Goal: Use online tool/utility: Utilize a website feature to perform a specific function

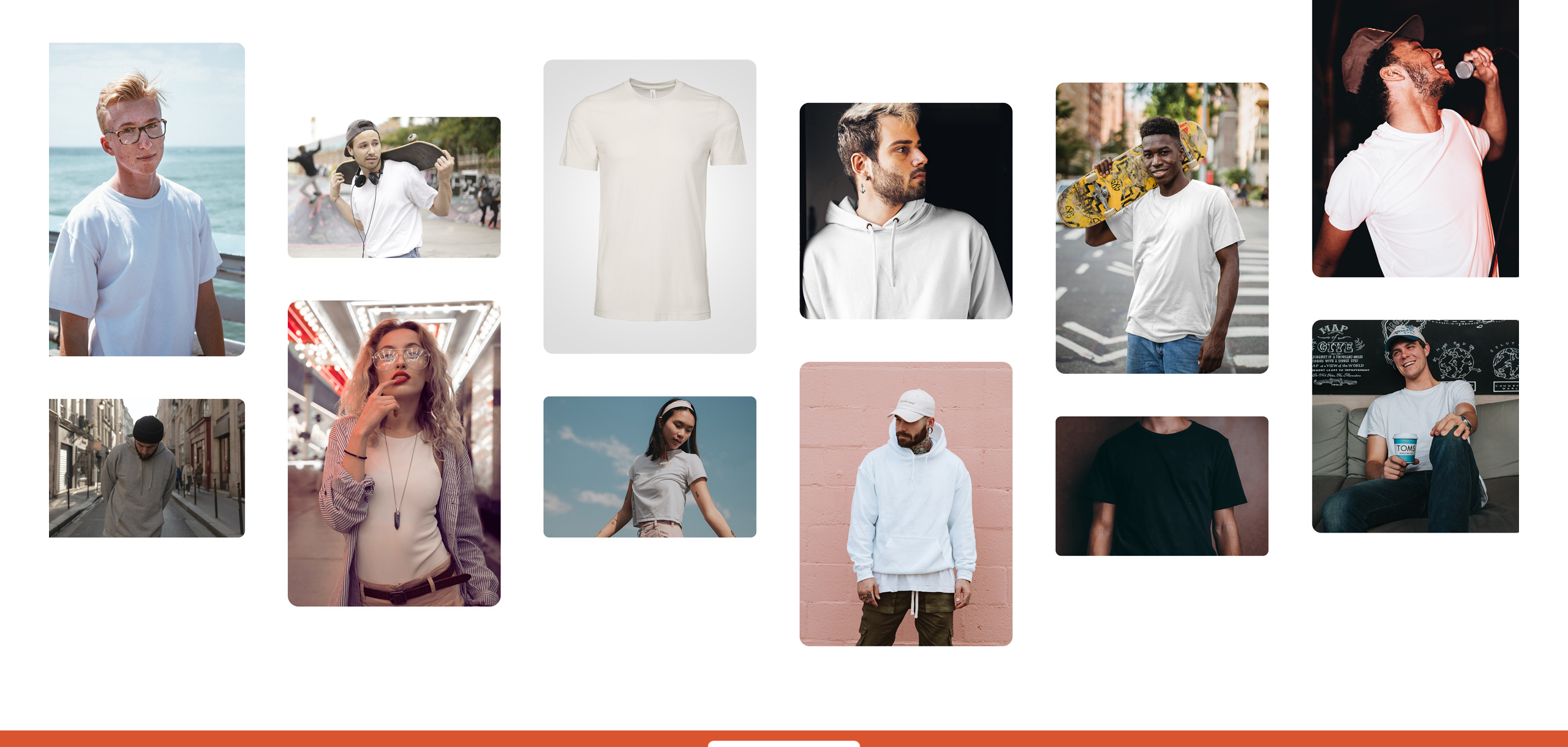
scroll to position [615, 0]
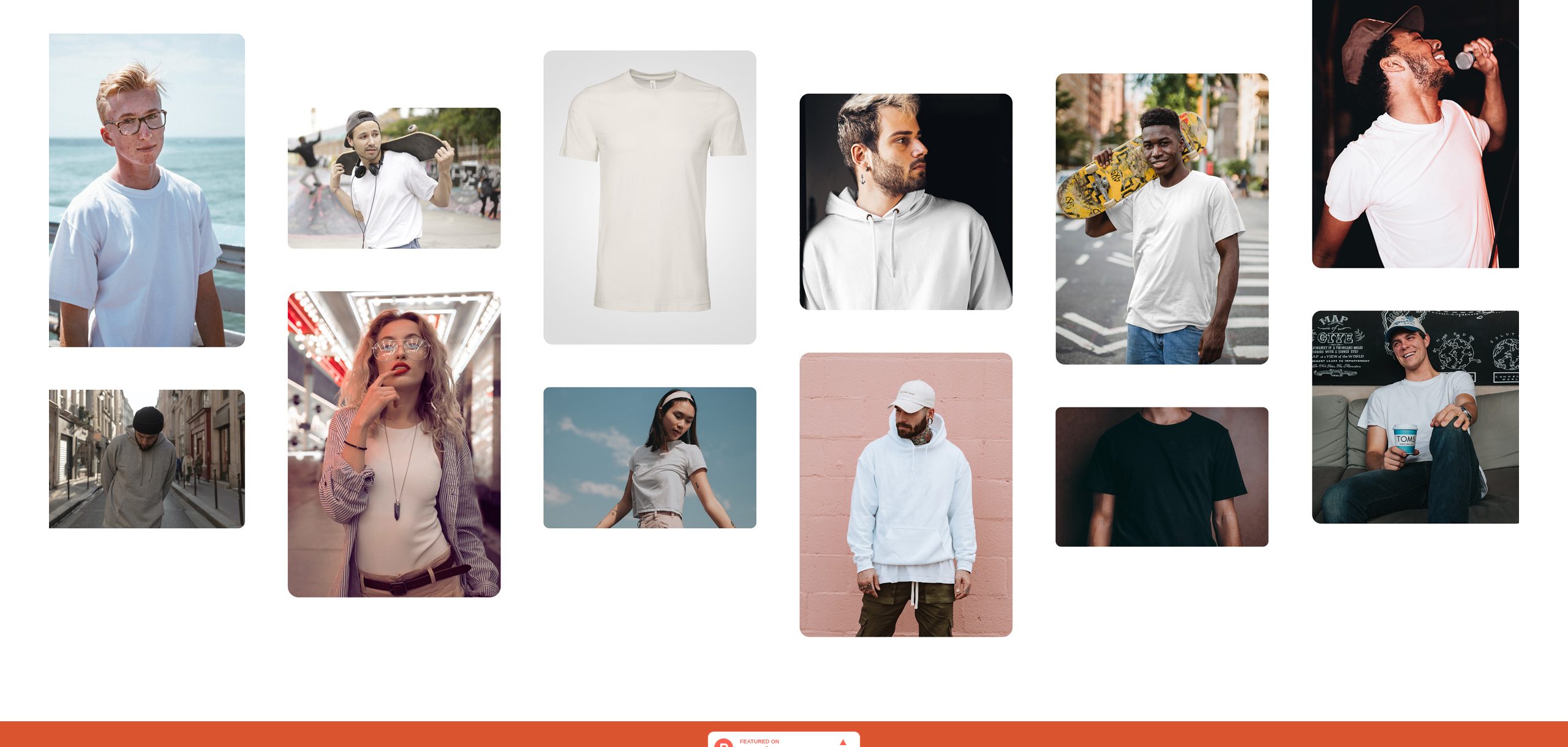
click at [1165, 463] on img at bounding box center [784, 306] width 1470 height 713
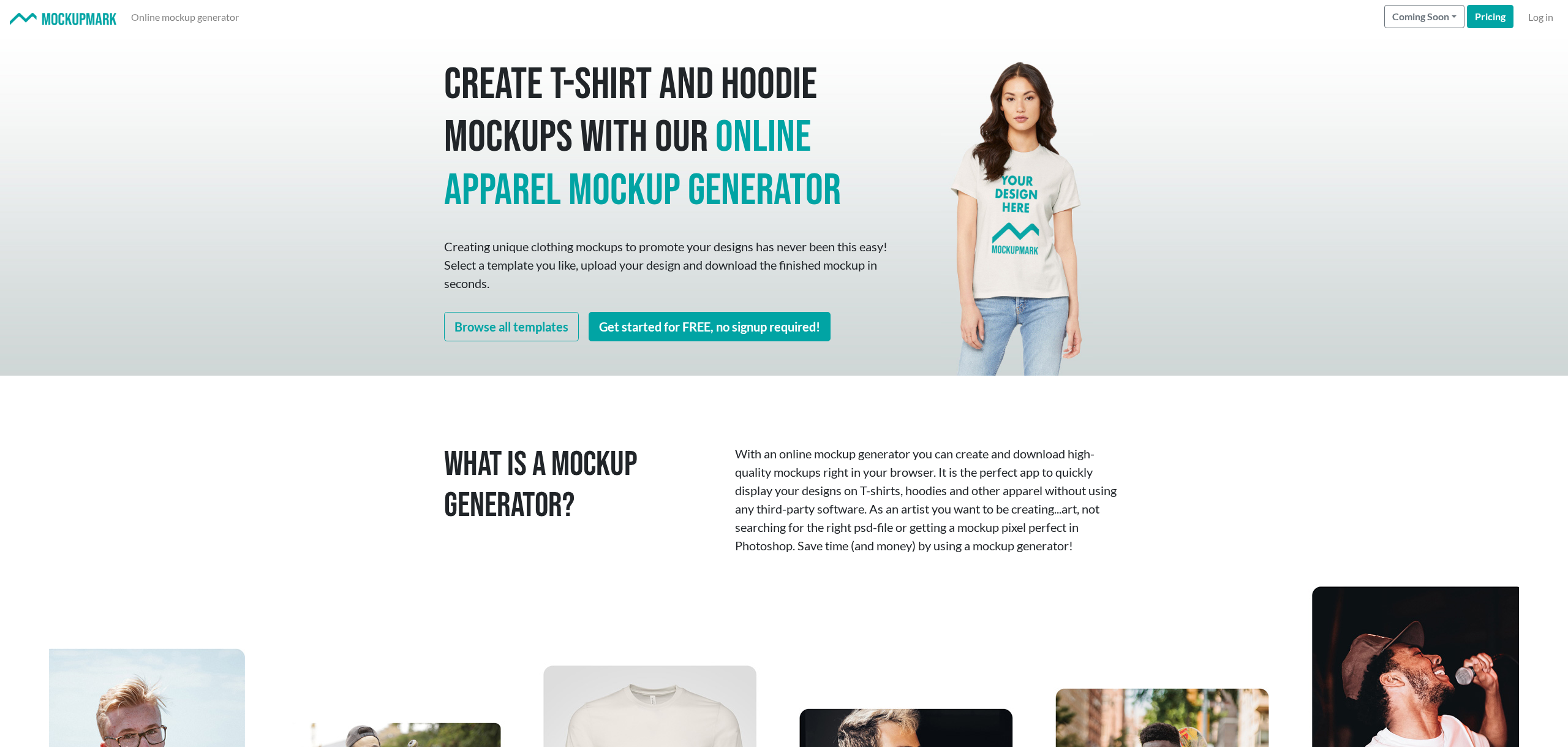
scroll to position [0, 0]
click at [708, 325] on link "Get started for FREE, no signup required!" at bounding box center [710, 326] width 242 height 30
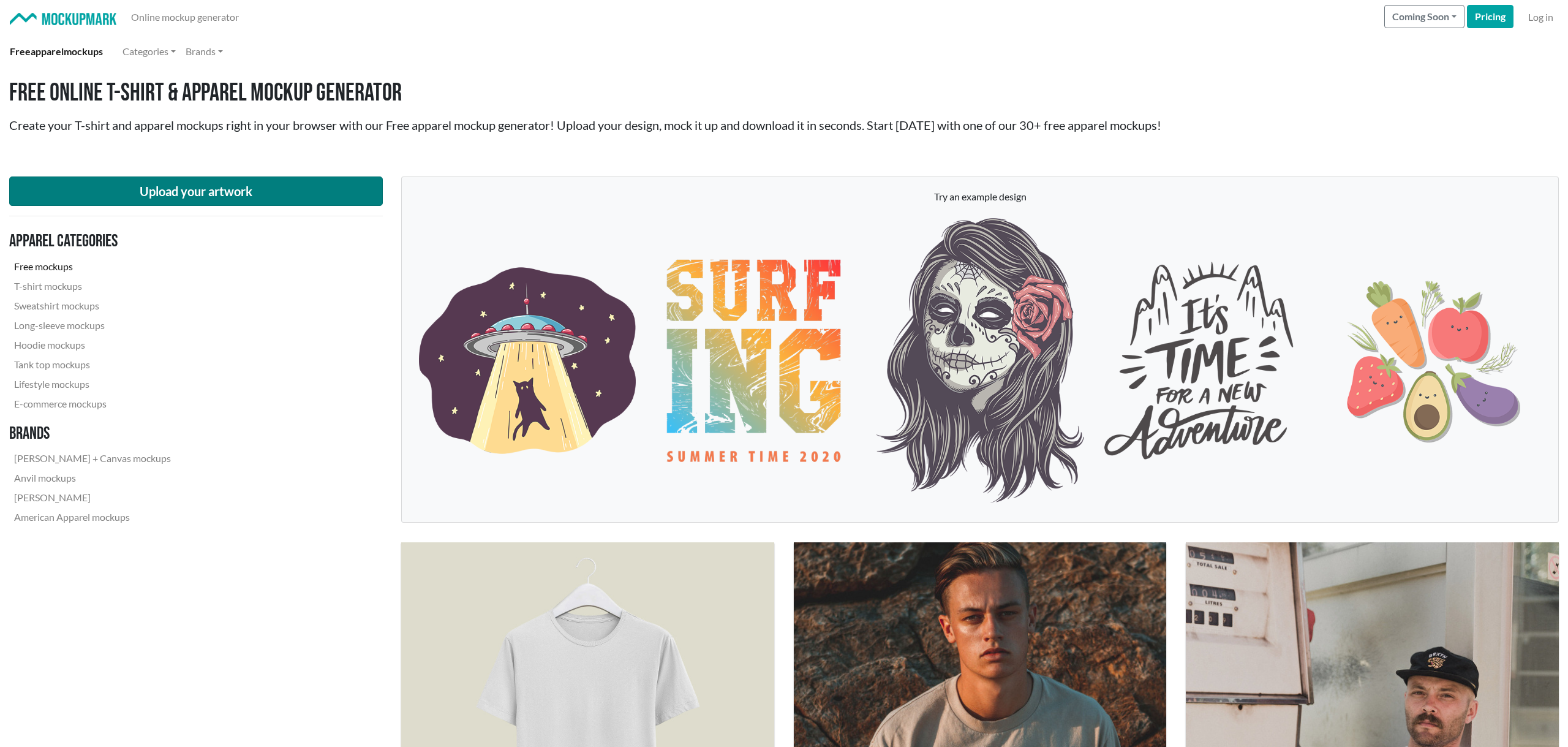
click at [163, 196] on button "Upload your artwork" at bounding box center [196, 191] width 374 height 30
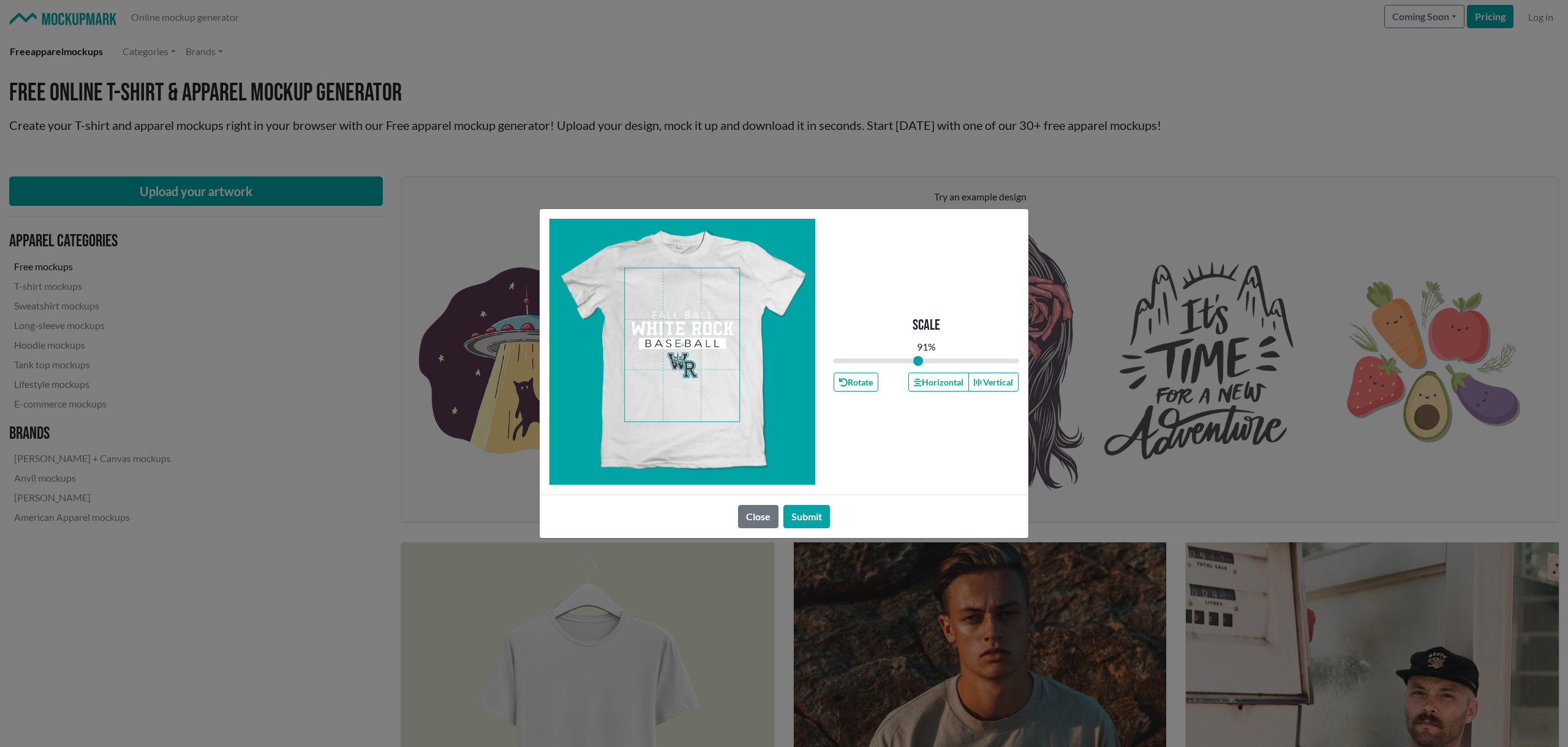
drag, startPoint x: 925, startPoint y: 359, endPoint x: 918, endPoint y: 361, distance: 7.3
type input "0.91"
click at [918, 361] on input "range" at bounding box center [926, 361] width 185 height 14
click at [674, 331] on span at bounding box center [682, 344] width 115 height 153
click at [994, 381] on button "Vertical" at bounding box center [993, 382] width 50 height 19
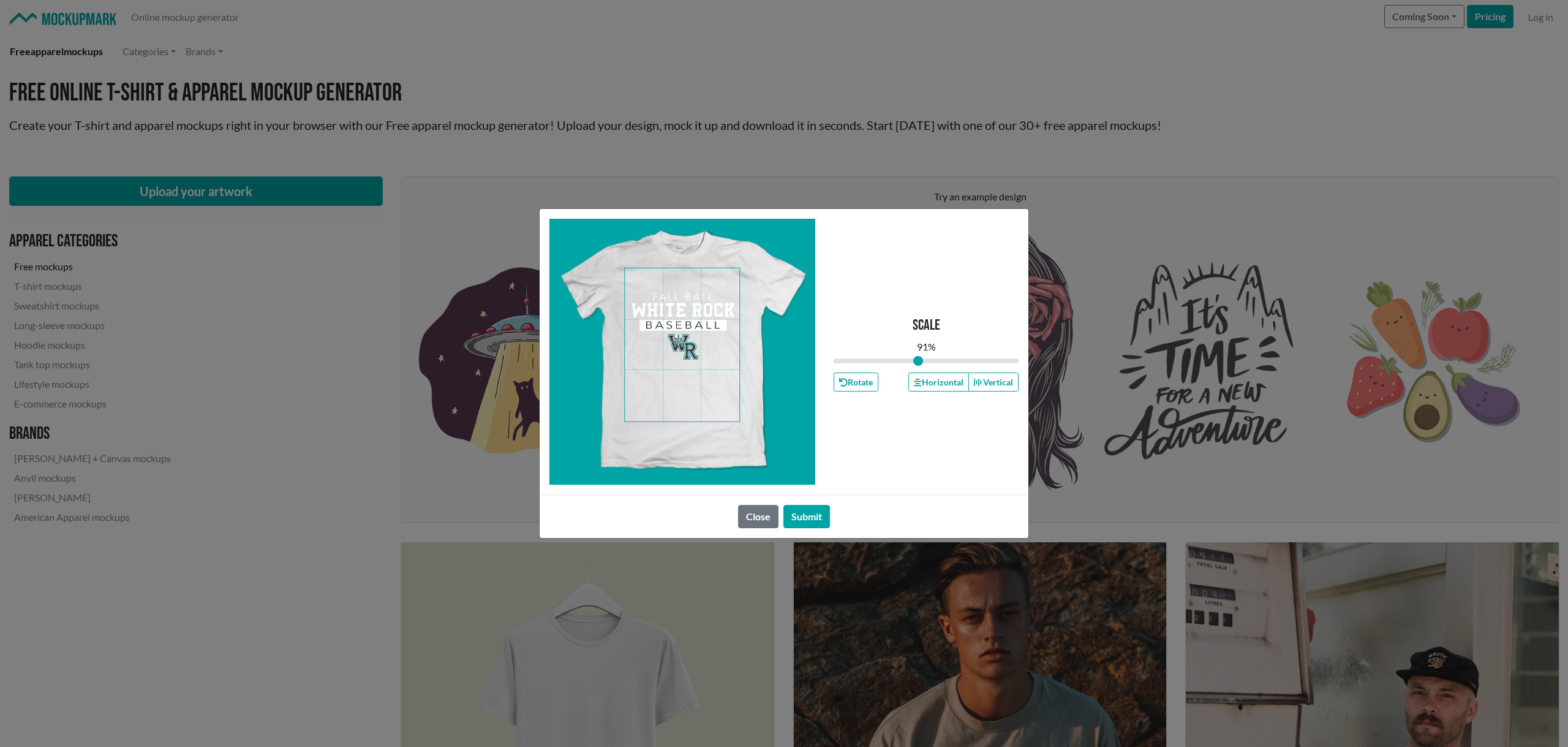
click at [688, 326] on span at bounding box center [682, 344] width 115 height 153
drag, startPoint x: 950, startPoint y: 383, endPoint x: 845, endPoint y: 375, distance: 105.3
click at [950, 383] on button "Horizontal" at bounding box center [938, 382] width 60 height 19
click at [809, 513] on button "Submit" at bounding box center [807, 517] width 47 height 23
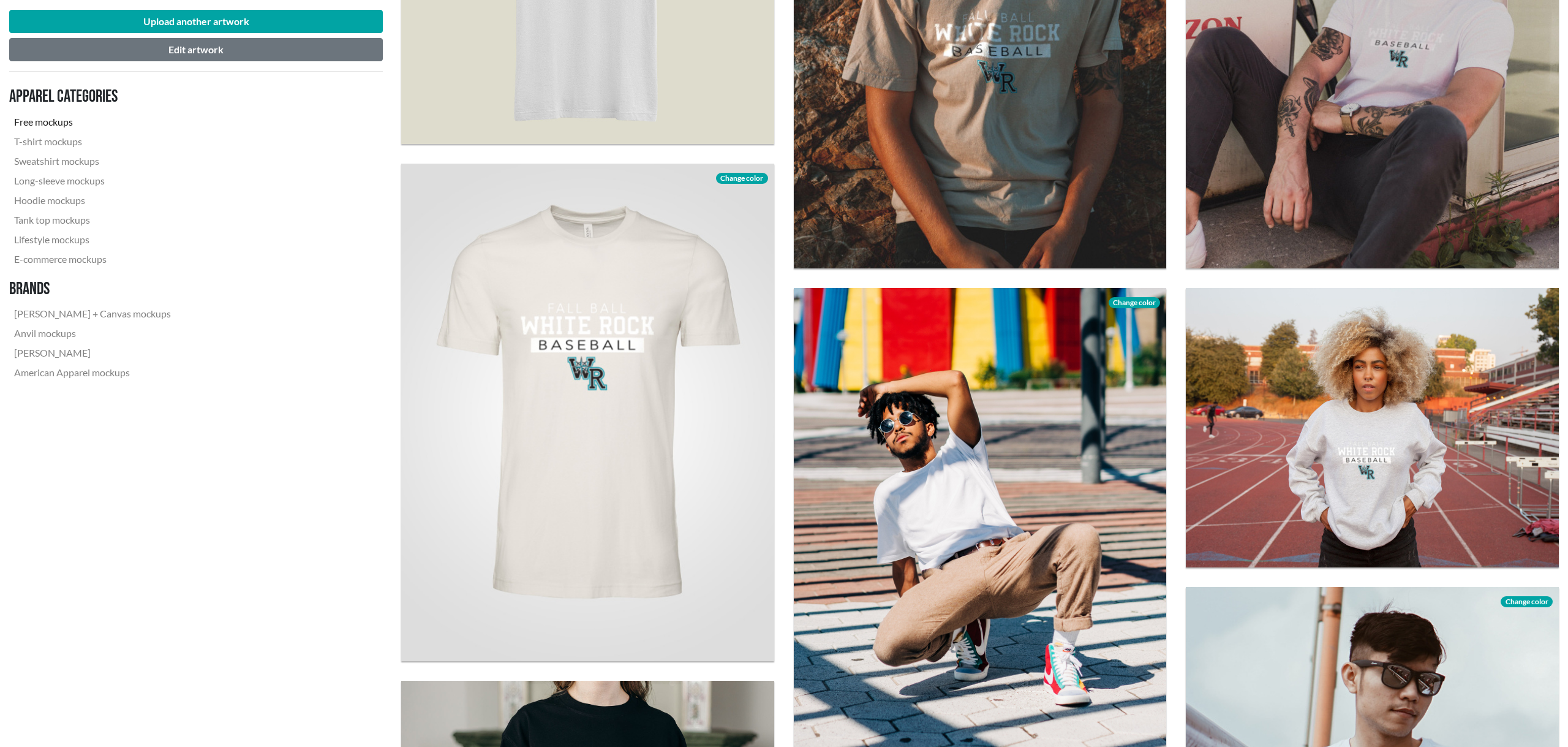
scroll to position [772, 0]
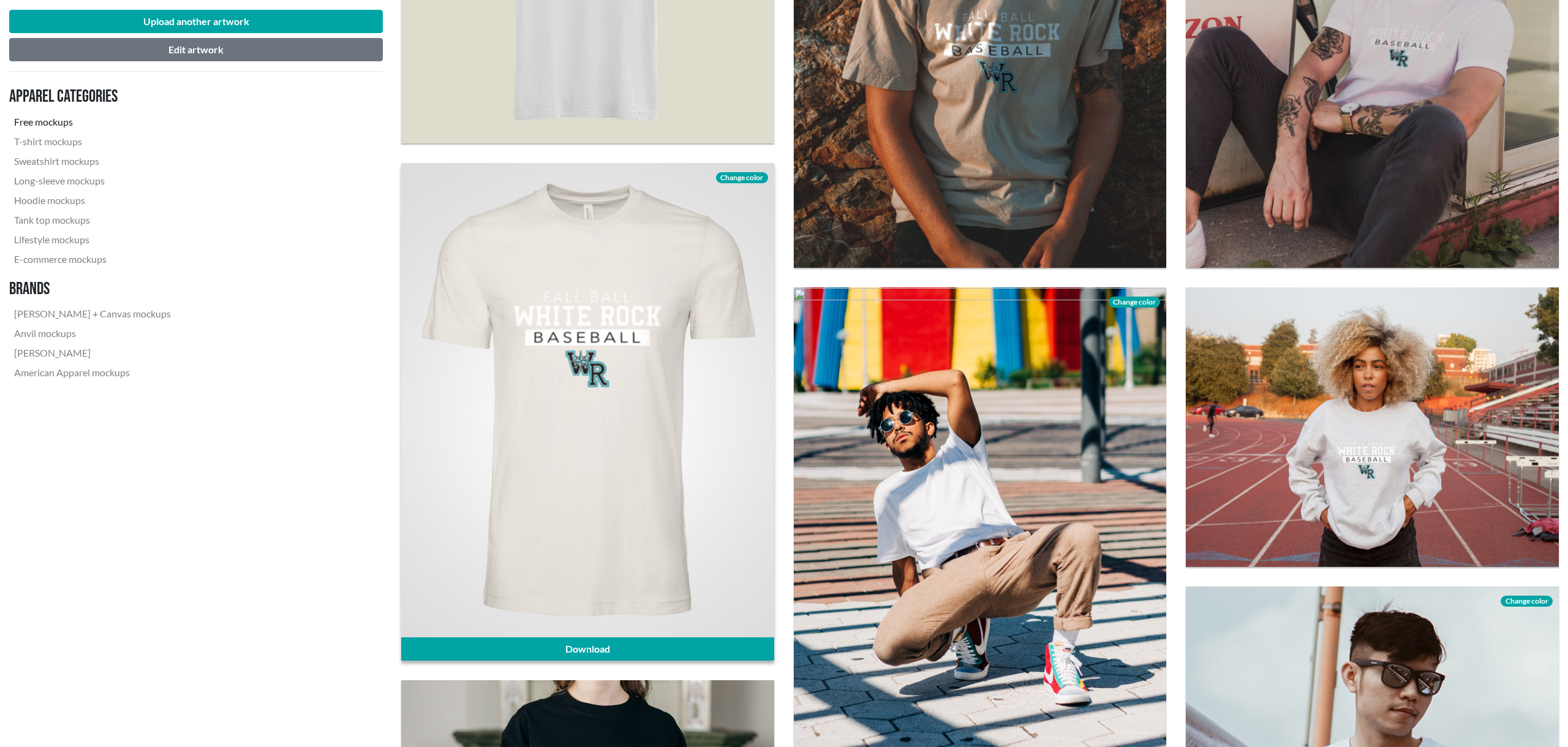
click at [729, 175] on span "Change color" at bounding box center [741, 178] width 52 height 11
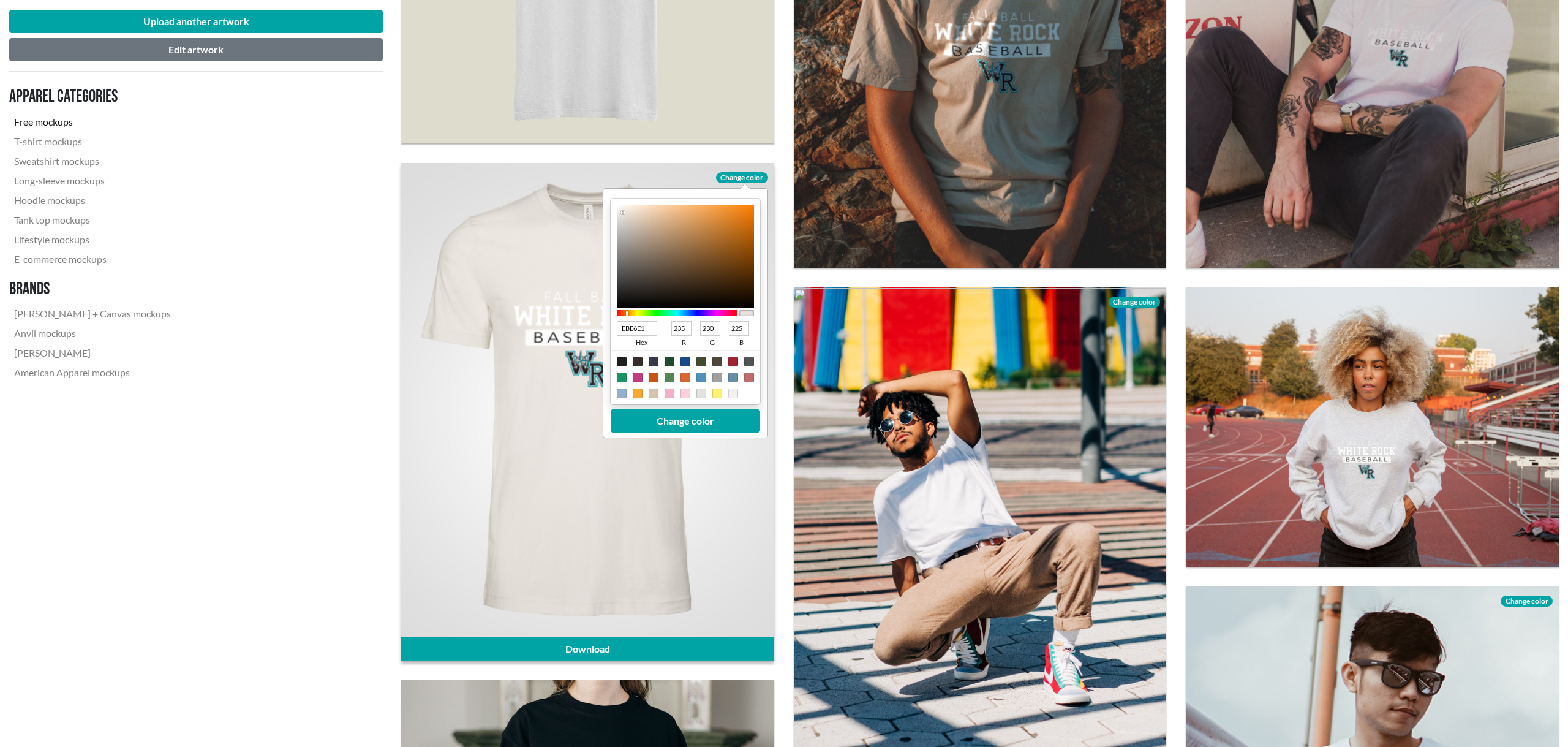
click at [623, 359] on div at bounding box center [622, 361] width 10 height 10
type input "1F1F1F"
type input "31"
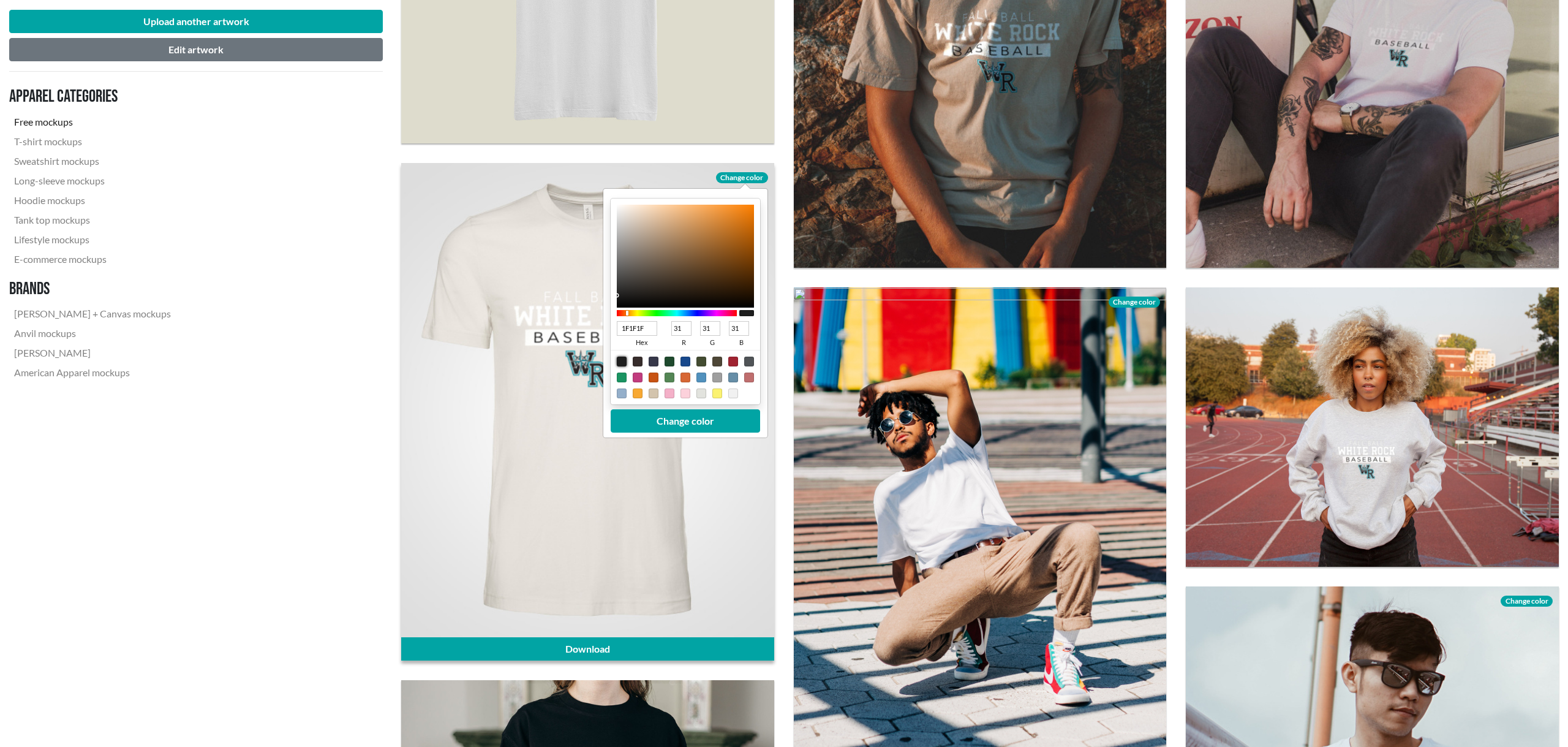
type input "473A2D"
type input "71"
type input "58"
type input "45"
type input "312B25"
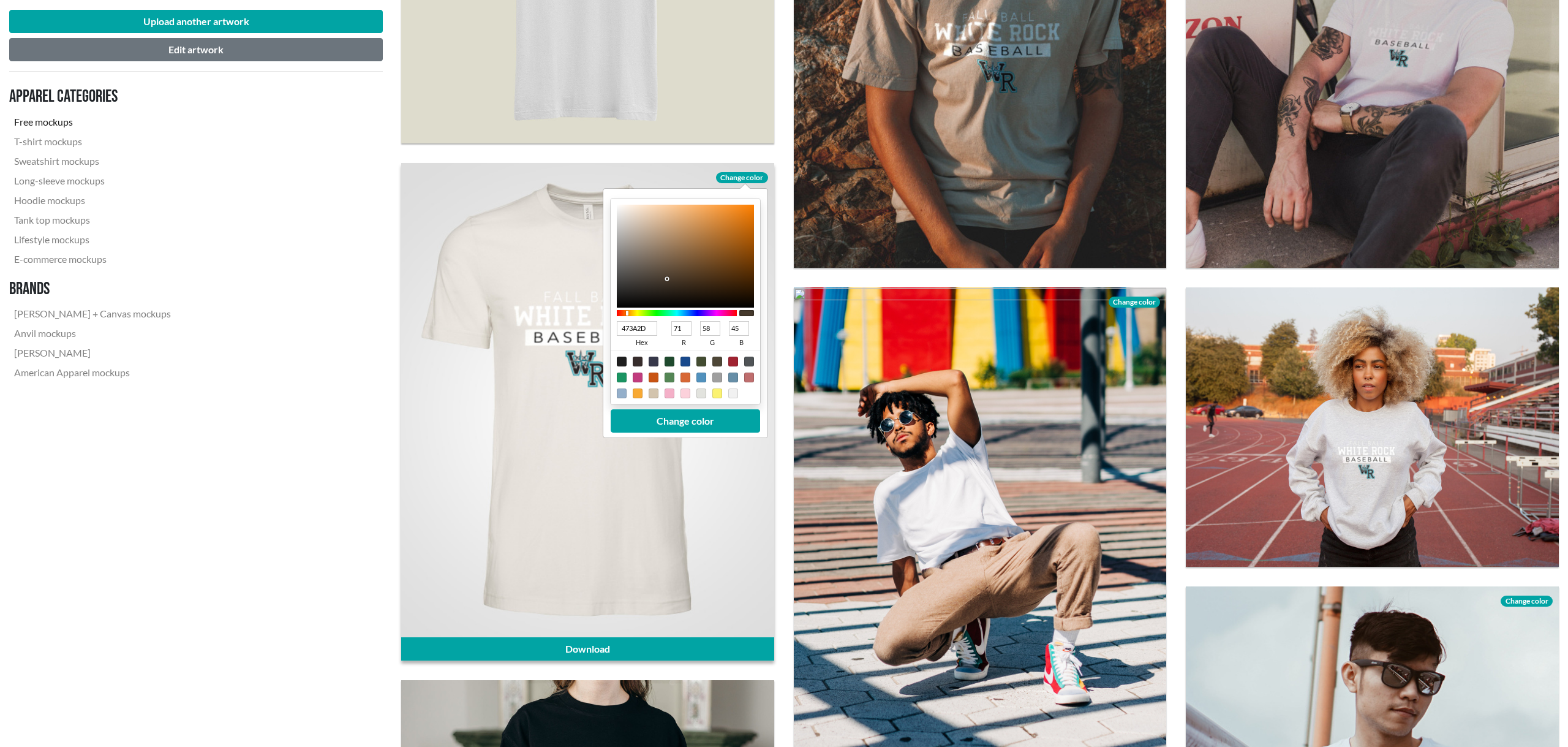
type input "49"
type input "43"
type input "37"
type input "11100F"
type input "17"
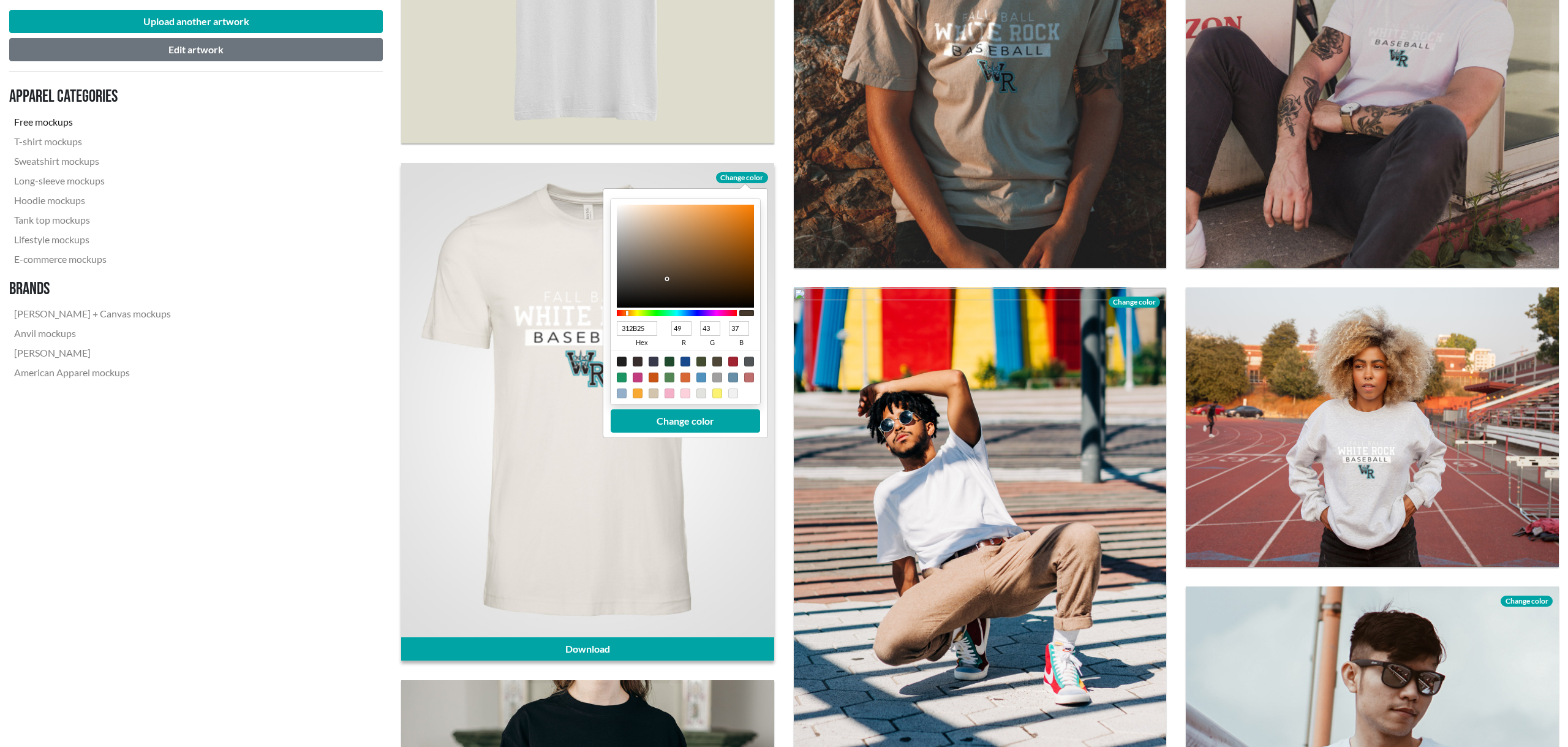
type input "16"
type input "15"
type input "020202"
type input "2"
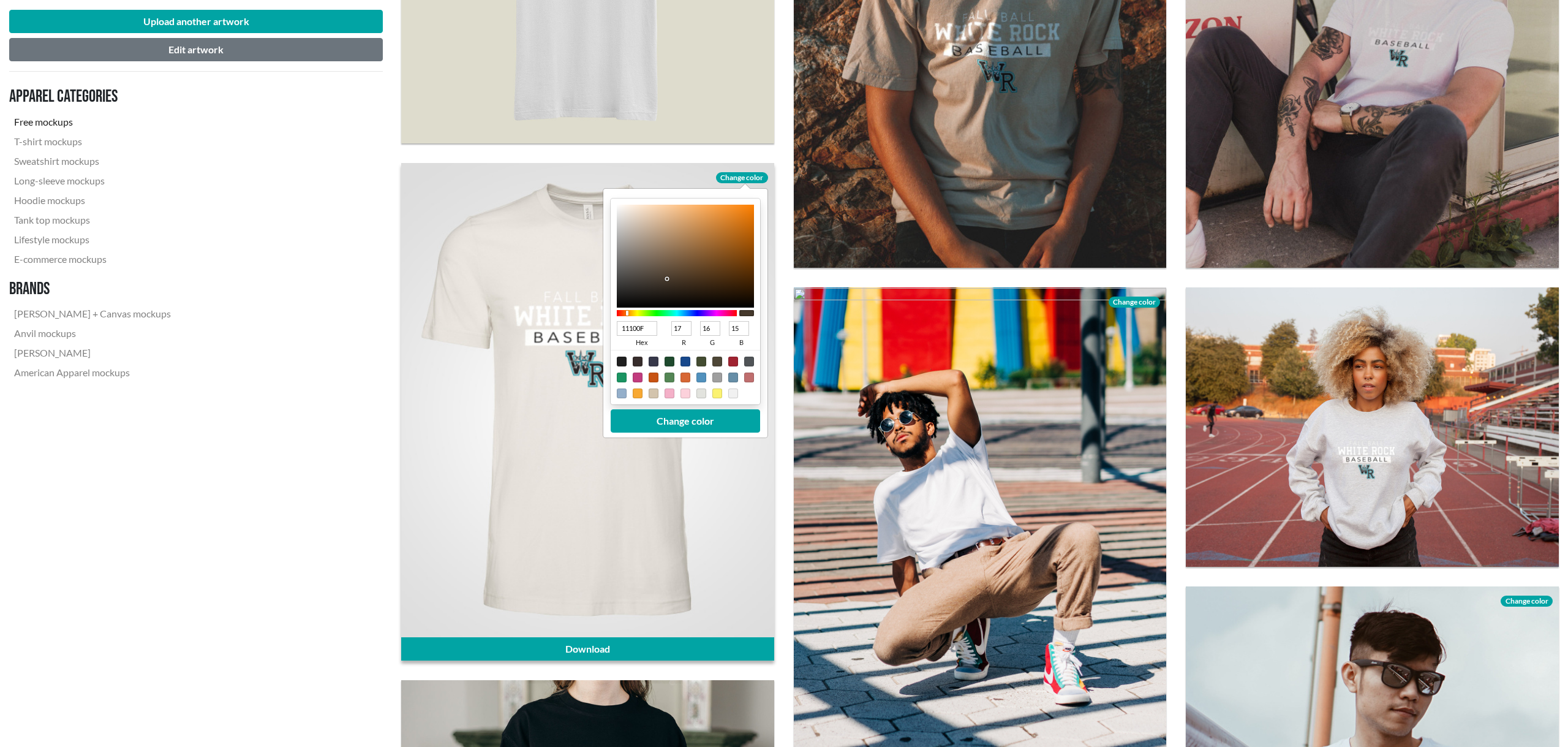
type input "2"
type input "000000"
type input "0"
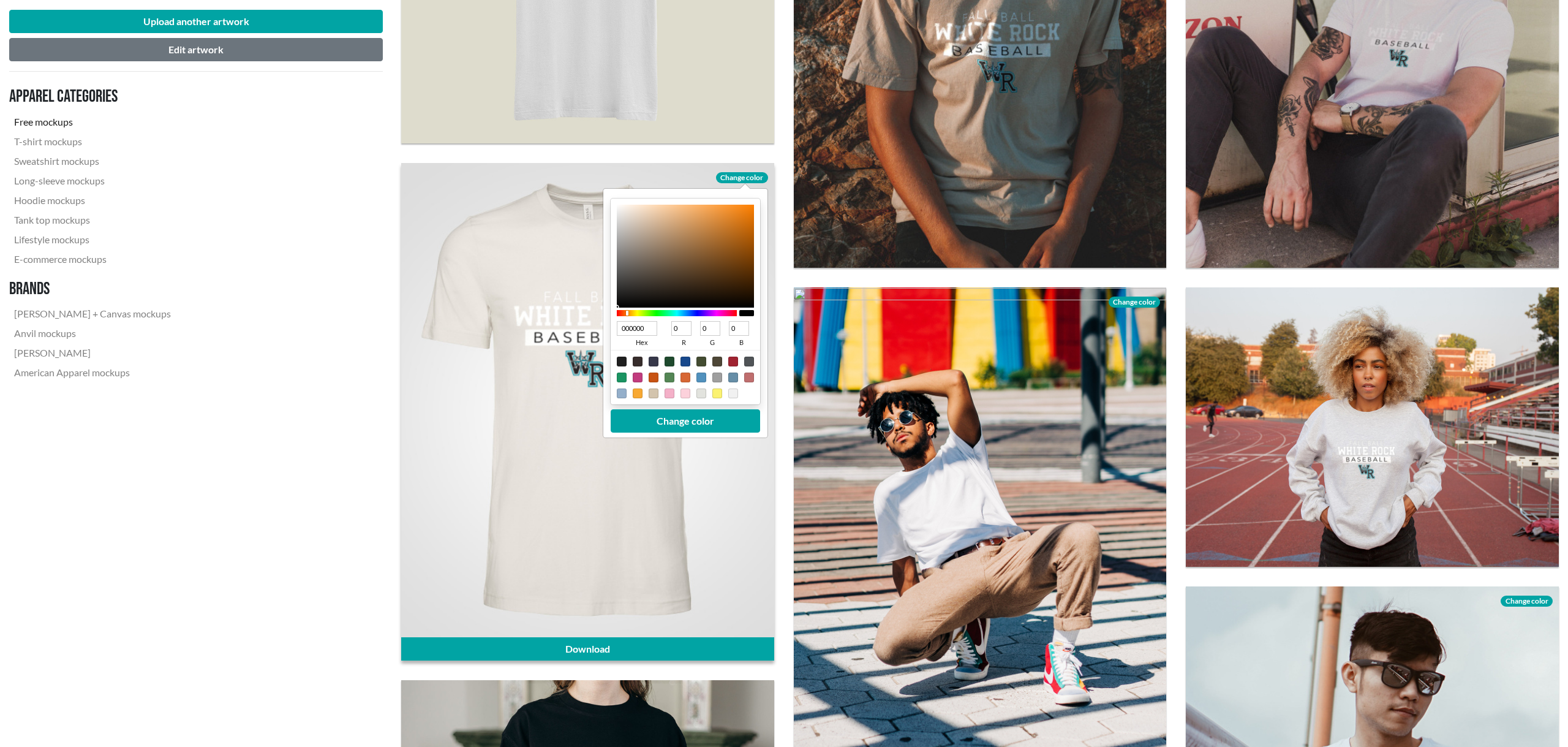
drag, startPoint x: 668, startPoint y: 279, endPoint x: 620, endPoint y: 324, distance: 65.8
click at [610, 308] on div "000000 hex 0 r 0 g 0 b 100 a Change color" at bounding box center [685, 313] width 164 height 249
click at [664, 414] on button "Change color" at bounding box center [686, 421] width 150 height 23
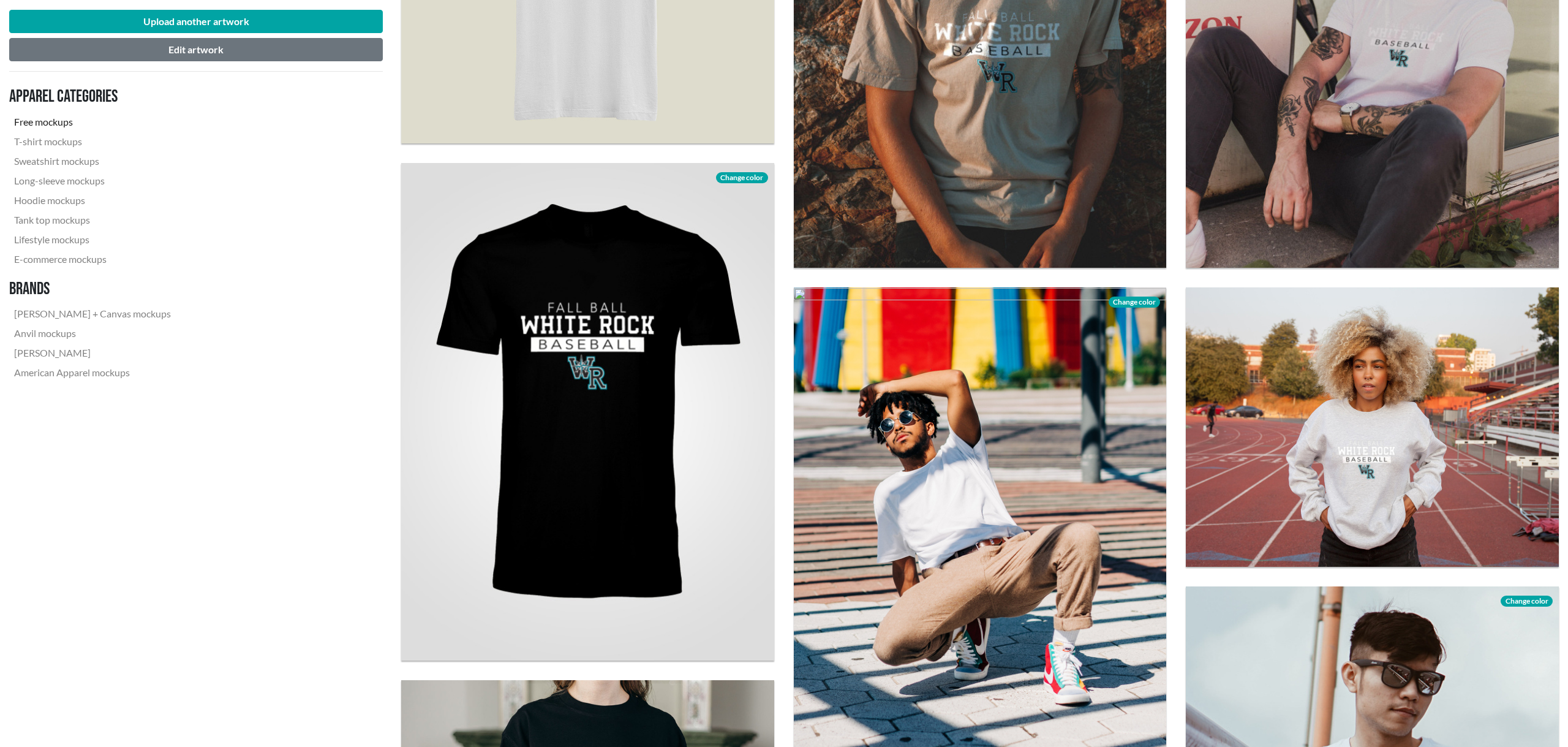
drag, startPoint x: 588, startPoint y: 331, endPoint x: 585, endPoint y: 317, distance: 14.3
click at [590, 308] on div at bounding box center [587, 411] width 373 height 497
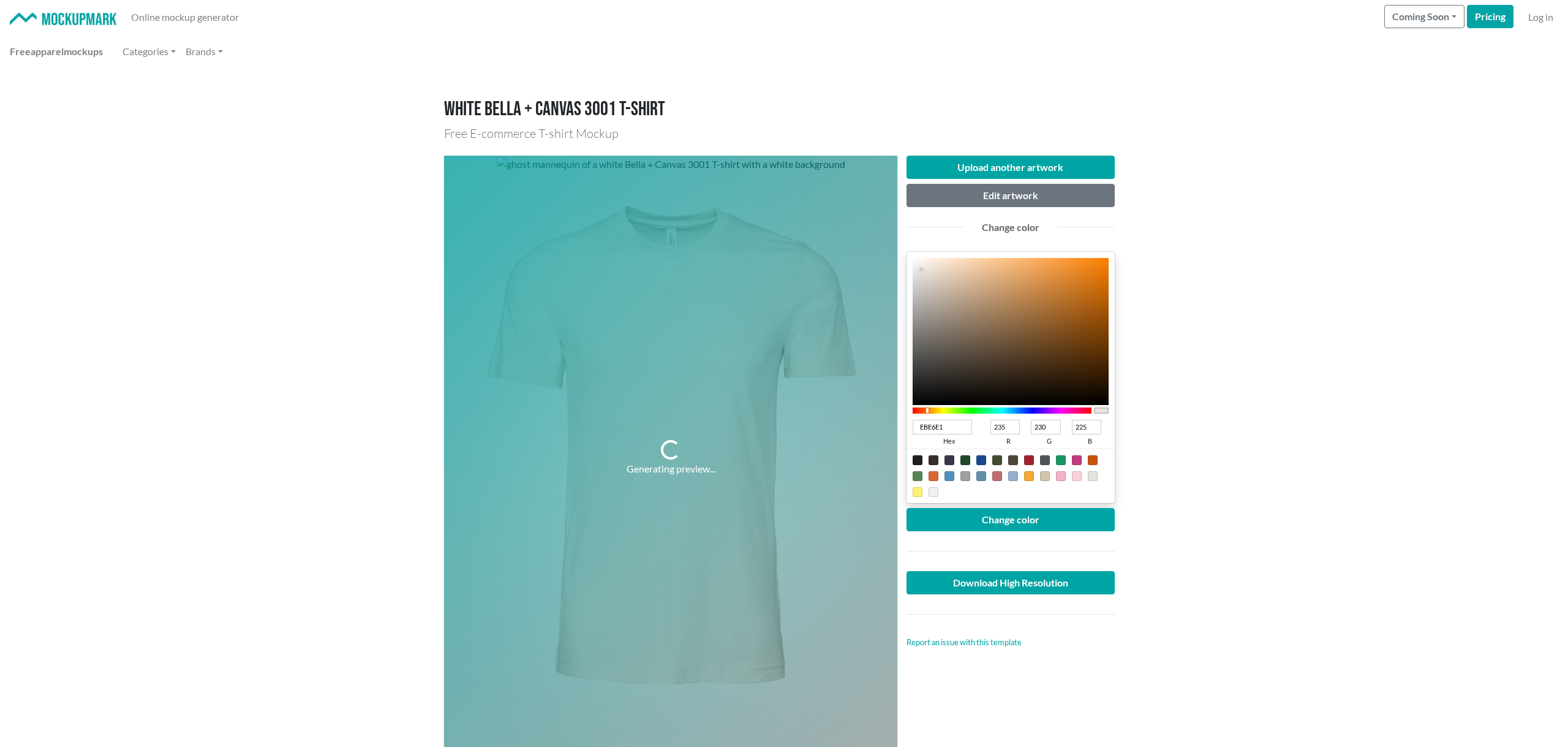
click at [1237, 254] on main "White Bella + Canvas 3001 T-shirt Free E-commerce T-shirt Mockup Generating pre…" at bounding box center [784, 675] width 1568 height 1212
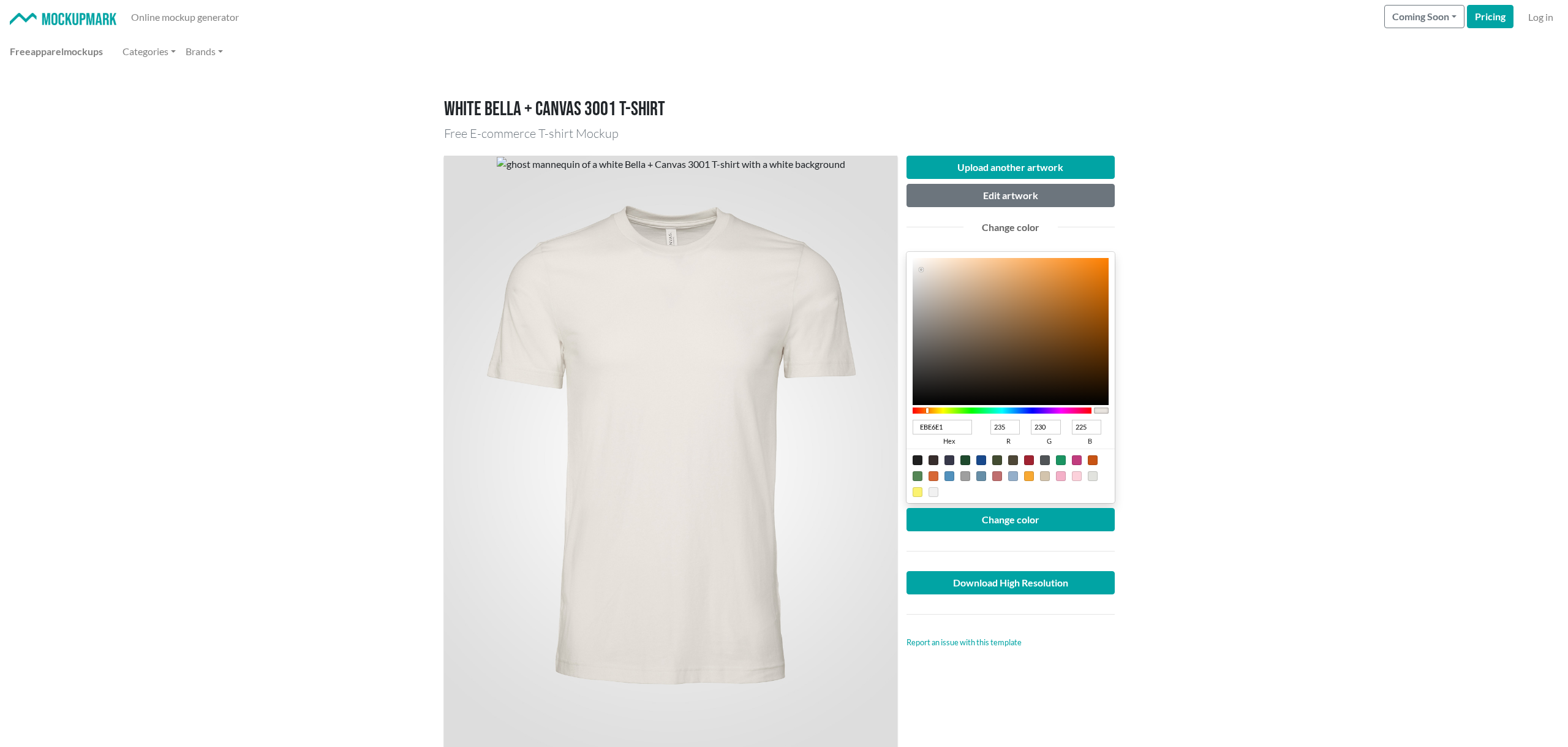
type input "55391C"
type input "85"
type input "57"
type input "28"
type input "352C23"
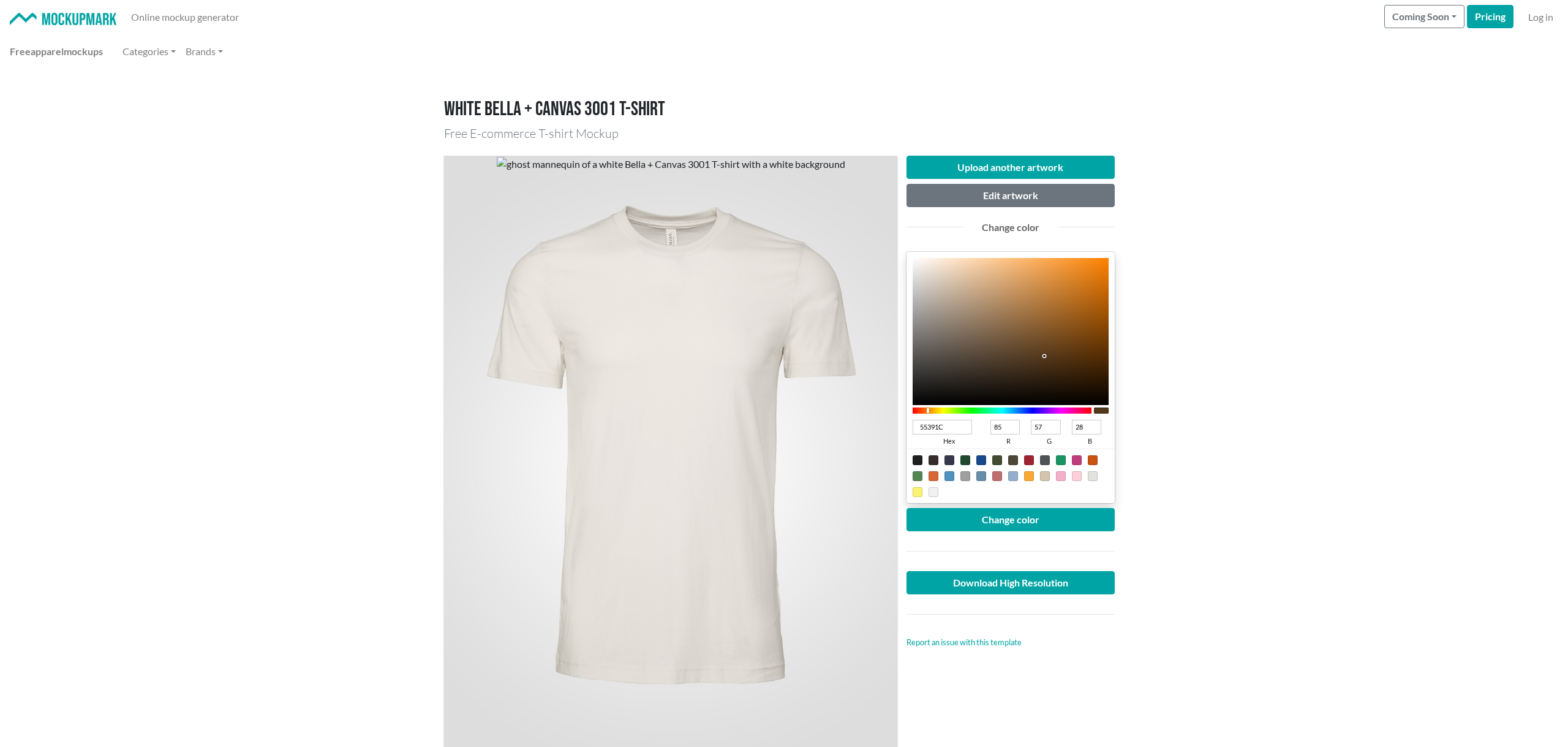
type input "53"
type input "44"
type input "35"
type input "000000"
type input "0"
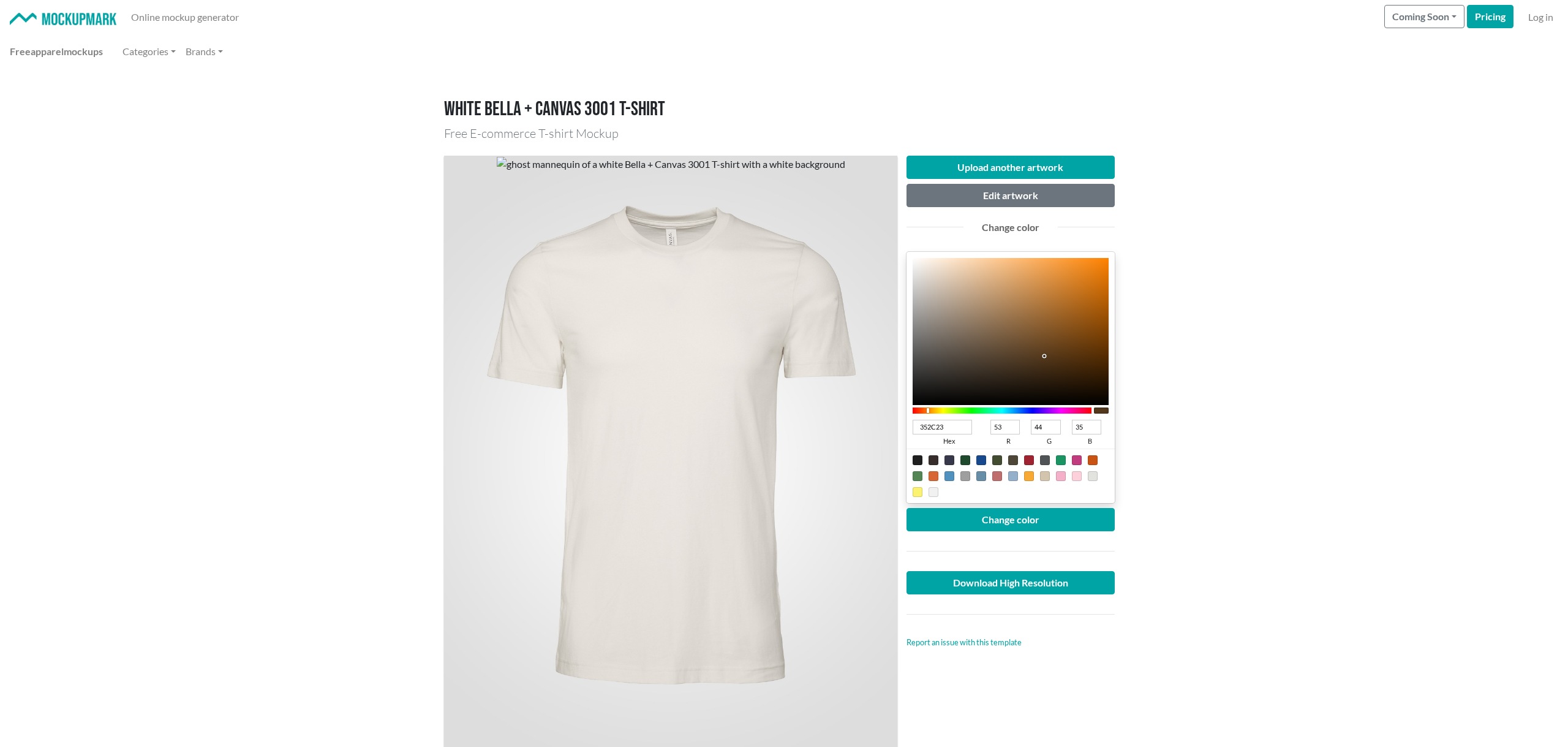
type input "0"
drag, startPoint x: 1004, startPoint y: 367, endPoint x: 862, endPoint y: 422, distance: 152.3
click at [862, 422] on div "Upload another artwork Edit artwork Change color 000000 hex 0 r 0 g 0 b 100 a C…" at bounding box center [784, 458] width 680 height 624
click at [1037, 520] on button "Change color" at bounding box center [1010, 520] width 208 height 23
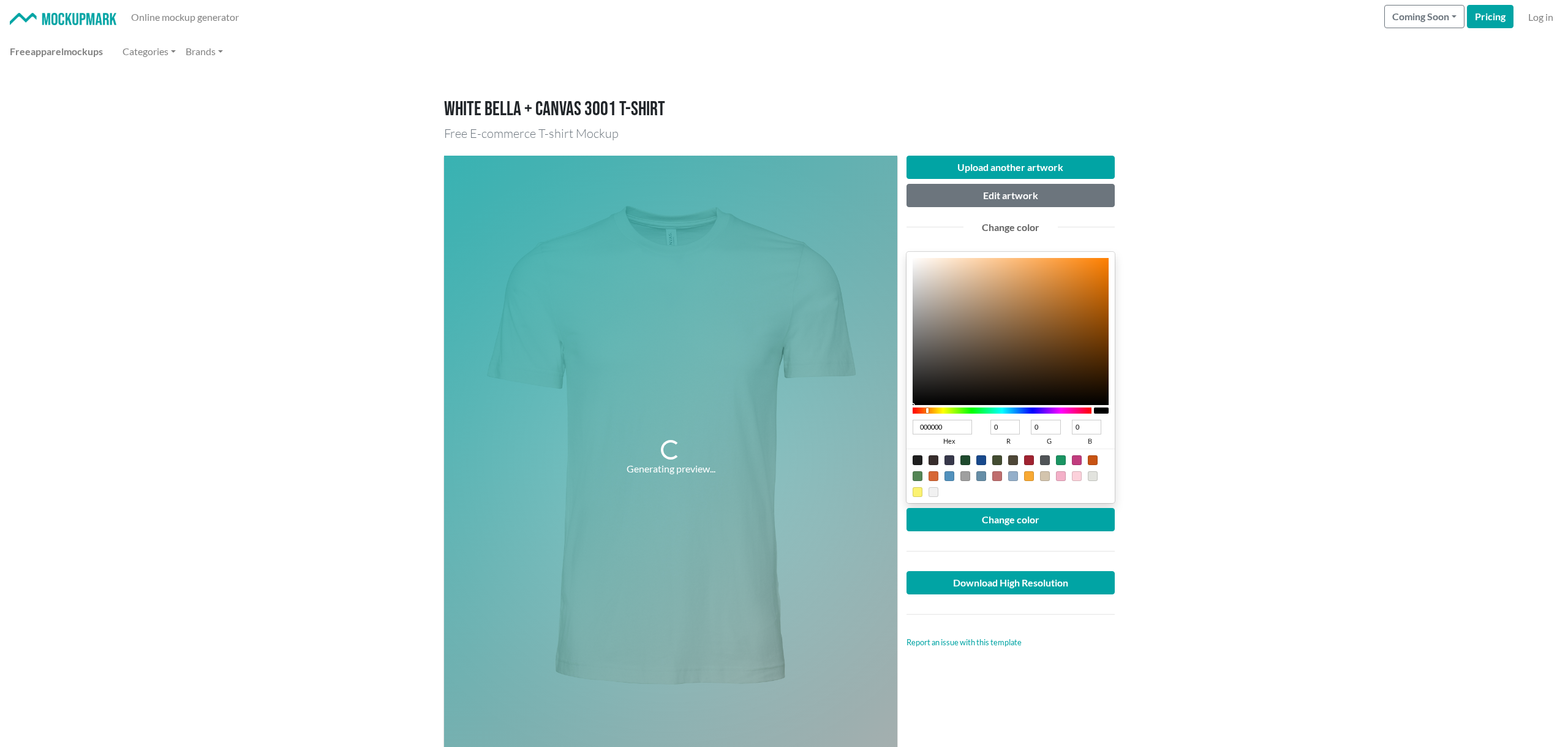
click at [1242, 421] on main "White Bella + Canvas 3001 T-shirt Free E-commerce T-shirt Mockup Generating pre…" at bounding box center [784, 675] width 1568 height 1212
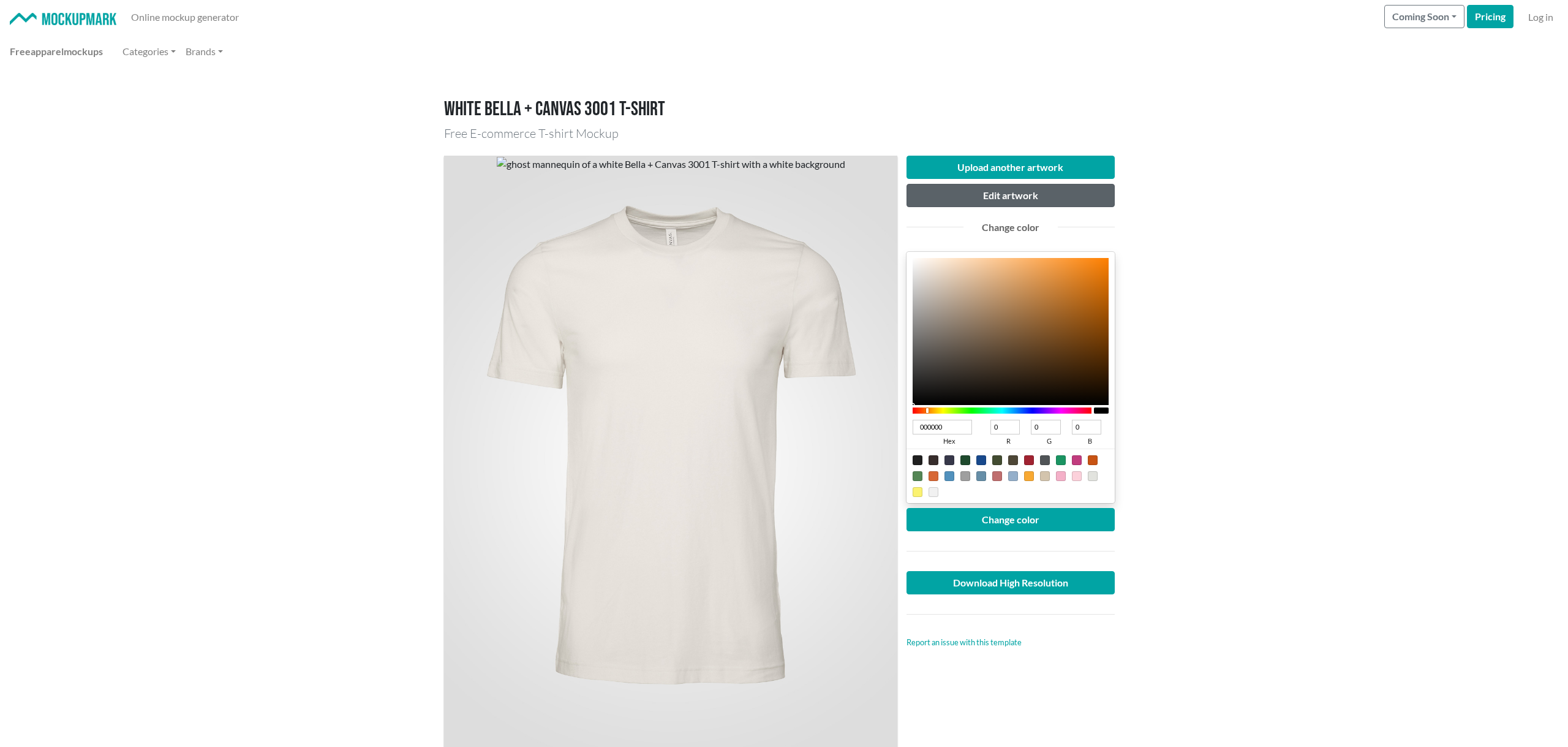
click at [1042, 196] on button "Edit artwork" at bounding box center [1010, 195] width 208 height 23
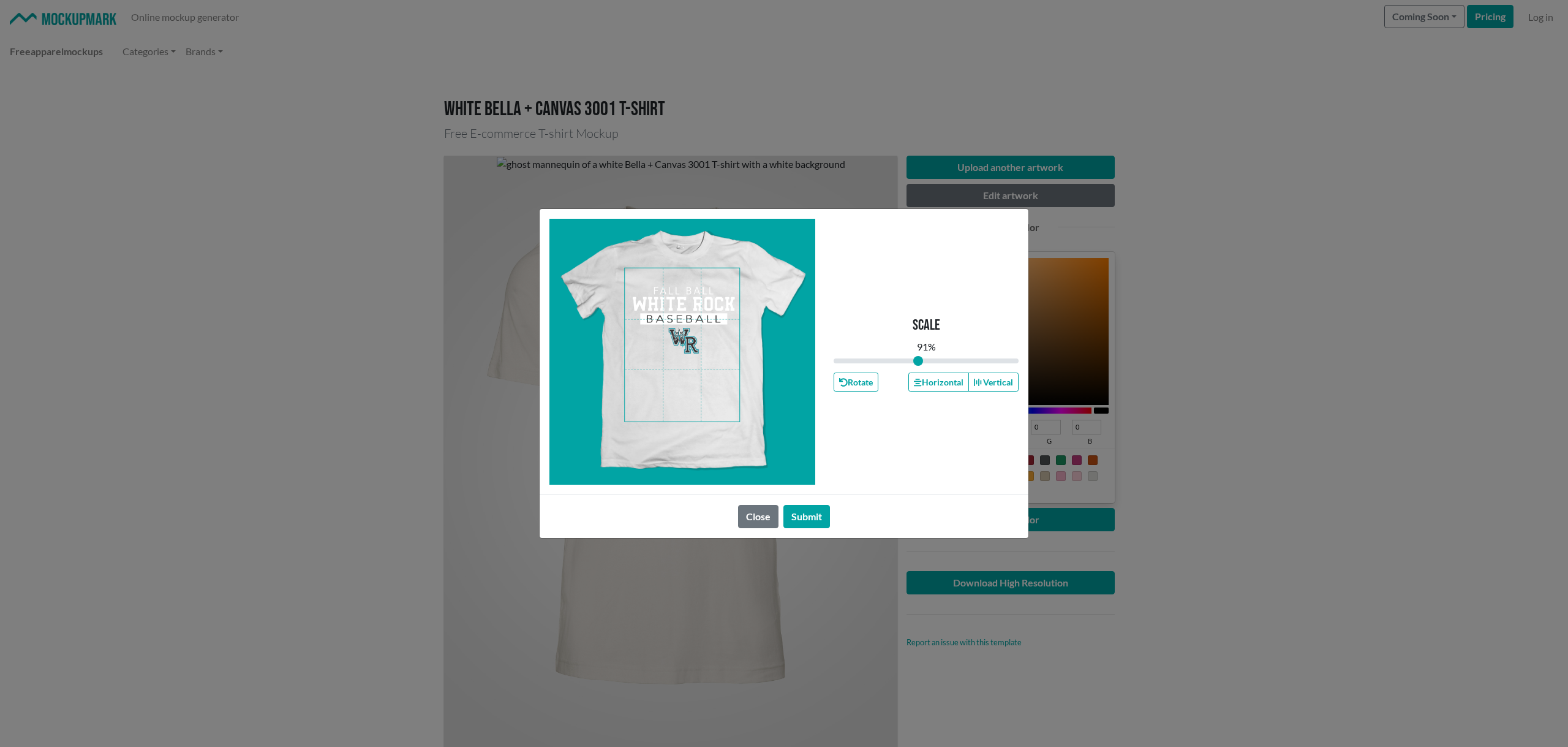
click at [702, 322] on span at bounding box center [682, 344] width 115 height 153
click at [825, 525] on button "Submit" at bounding box center [807, 517] width 47 height 23
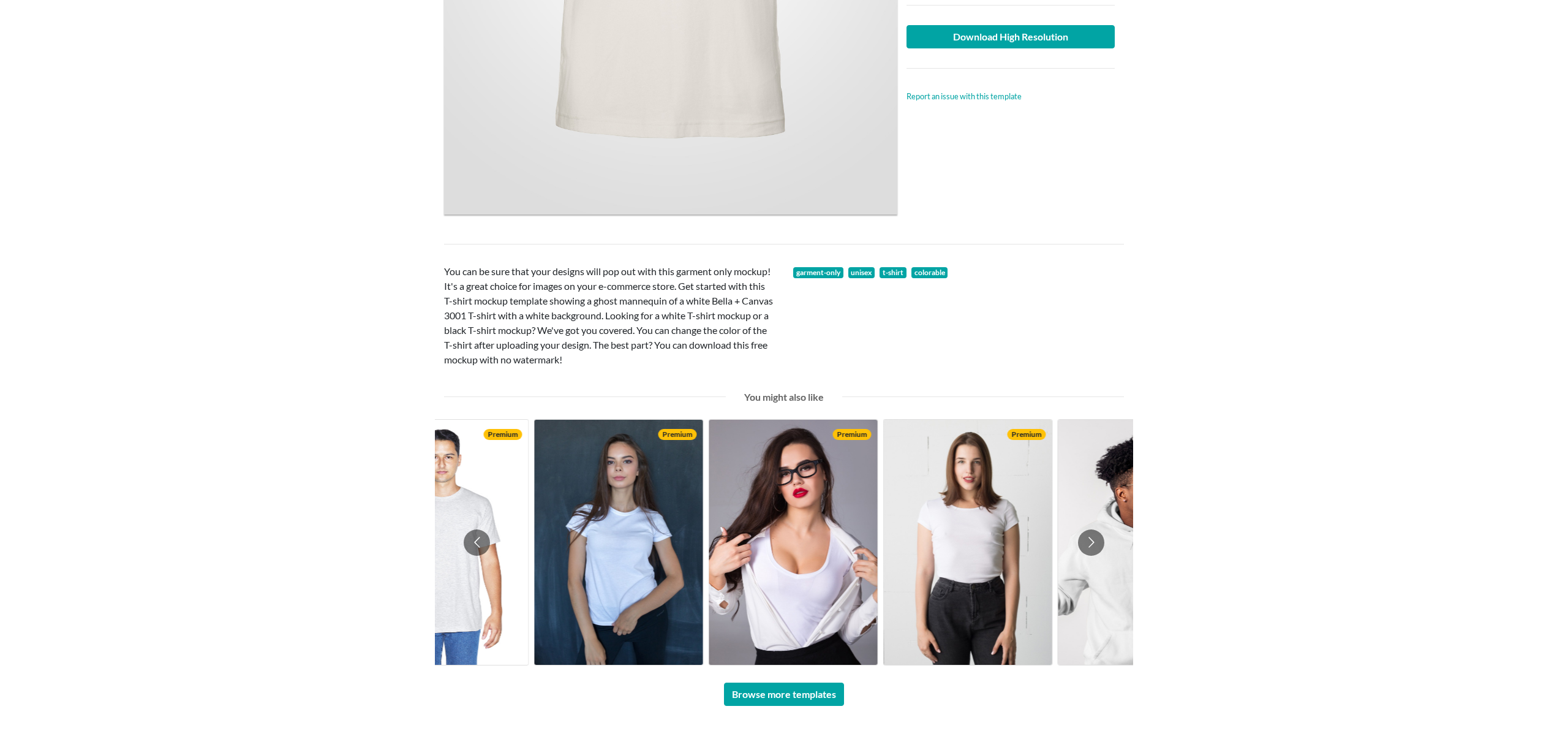
scroll to position [803, 0]
